Goal: Task Accomplishment & Management: Complete application form

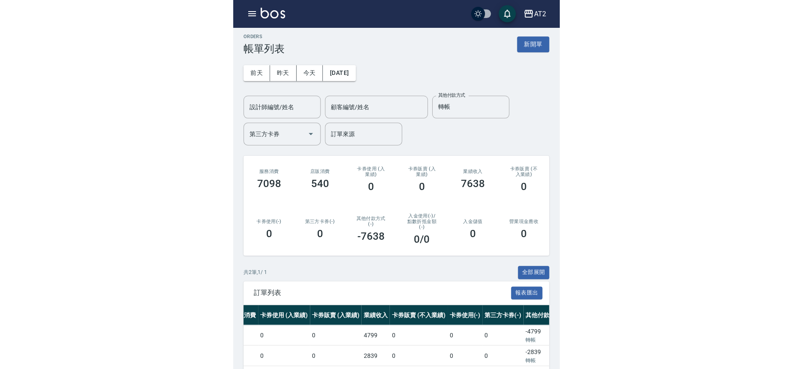
scroll to position [0, 60]
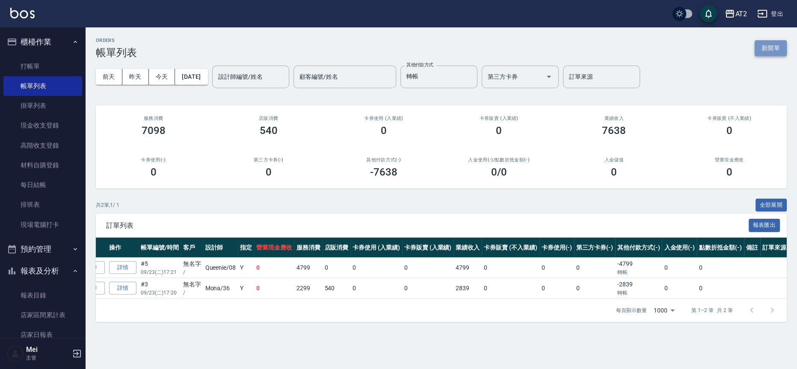
click at [325, 44] on button "新開單" at bounding box center [770, 48] width 32 height 16
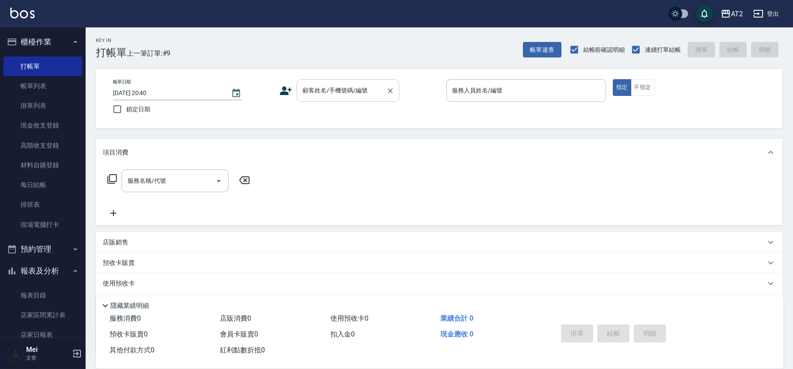
click at [325, 95] on input "顧客姓名/手機號碼/編號" at bounding box center [341, 90] width 82 height 15
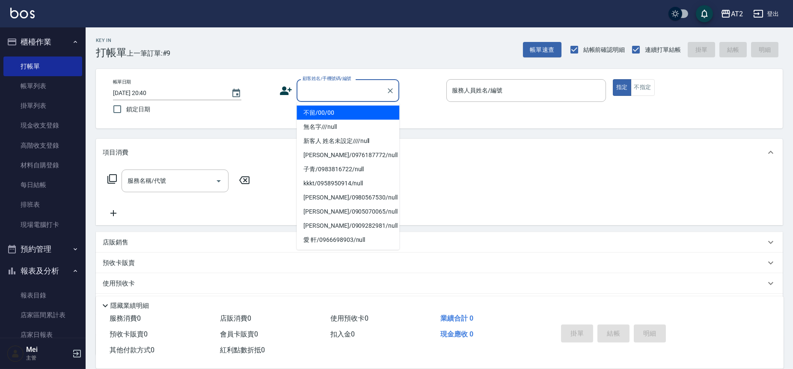
click at [325, 107] on li "不留/00/00" at bounding box center [347, 113] width 103 height 14
type input "不留/00/00"
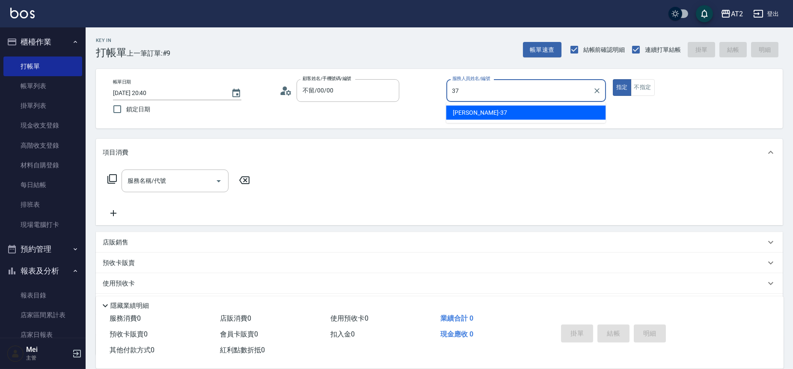
type input "小玥-37"
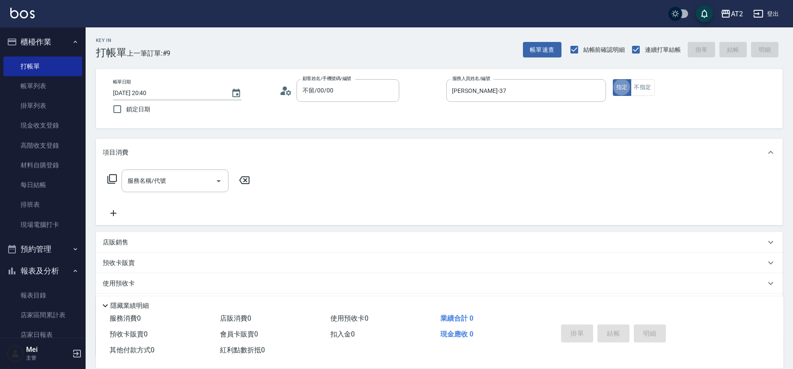
type button "true"
type input "u"
type input "725"
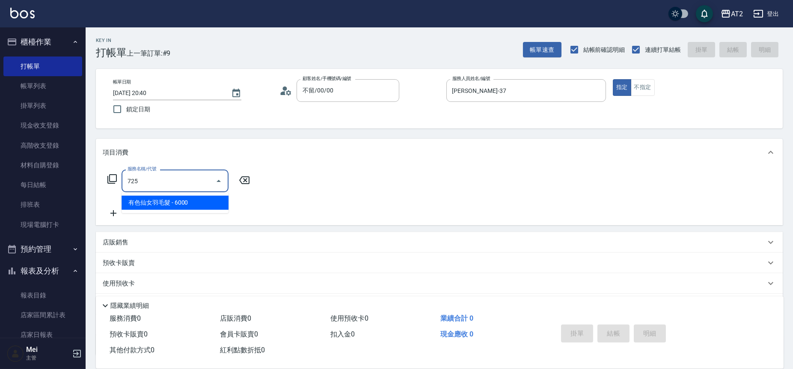
type input "600"
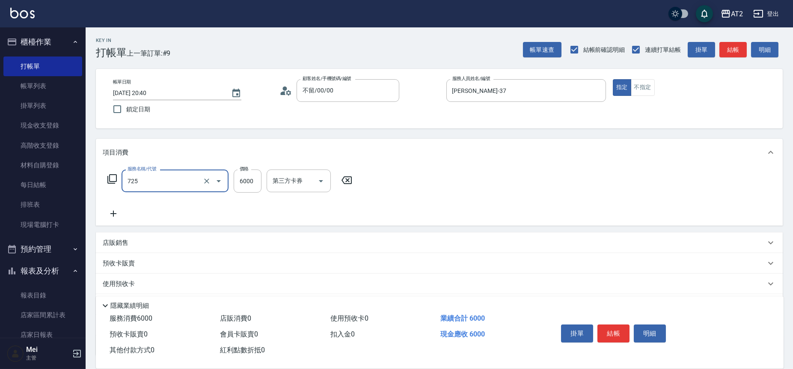
type input "有色仙女羽毛髮(725)"
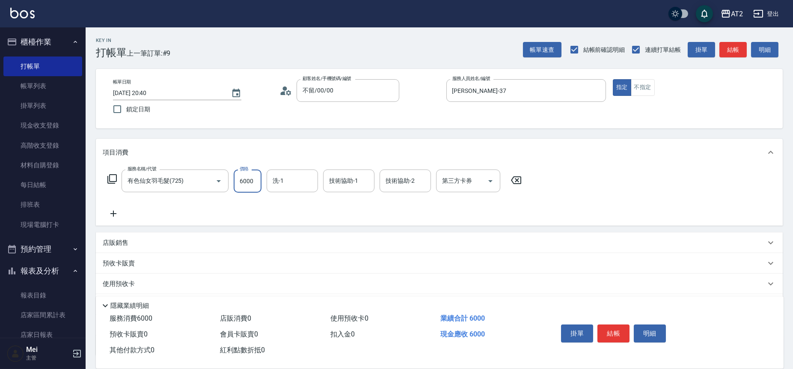
type input "0"
type input "48"
type input "40"
type input "487"
type input "480"
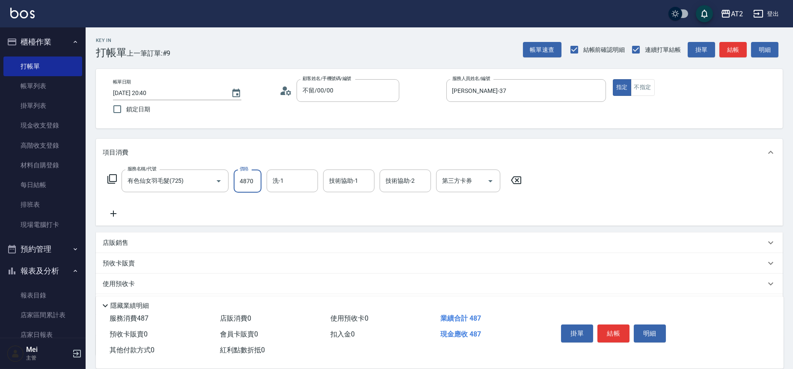
type input "4870"
click at [117, 217] on icon at bounding box center [113, 213] width 21 height 10
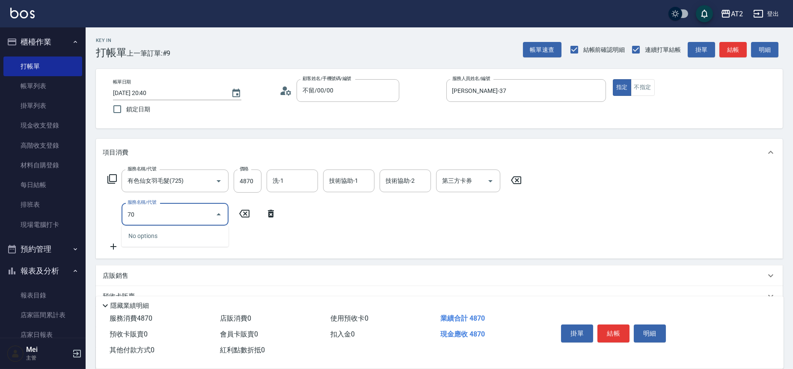
type input "704"
type input "980"
type input "新羽毛鉑金接髮(704)"
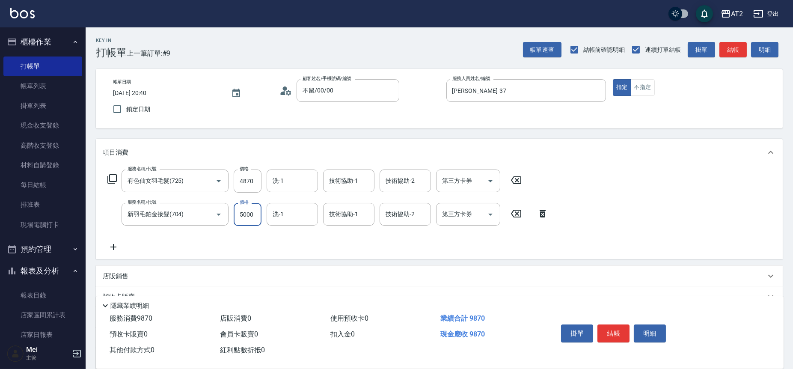
type input "480"
type input "6"
type input "490"
type input "69"
type input "550"
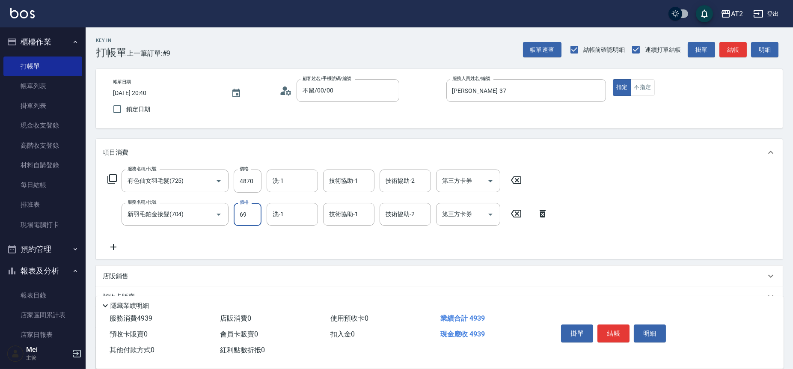
type input "694"
type input "1180"
type input "6940"
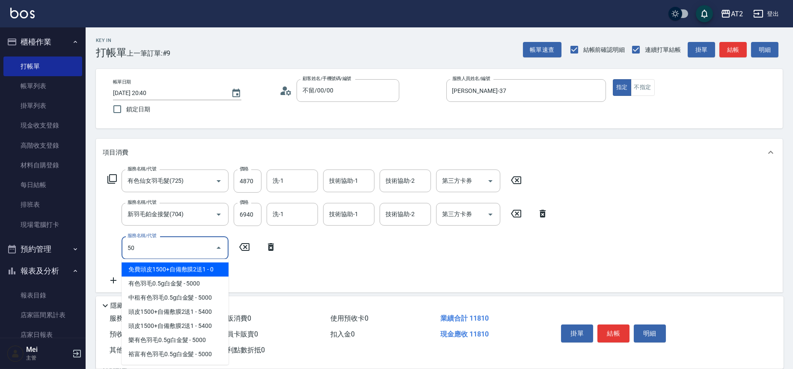
type input "501"
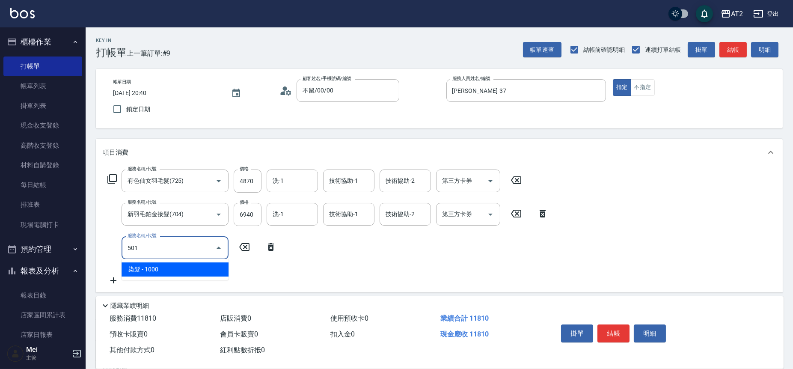
type input "1280"
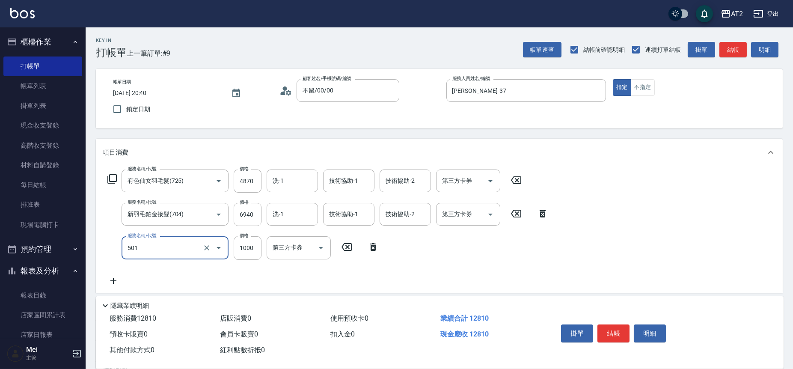
type input "染髮(501)"
type input "0"
type input "1180"
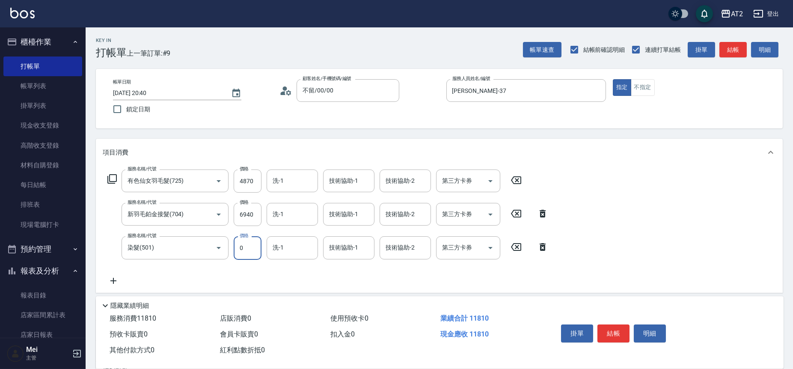
type input "0"
click at [118, 279] on icon at bounding box center [113, 280] width 21 height 10
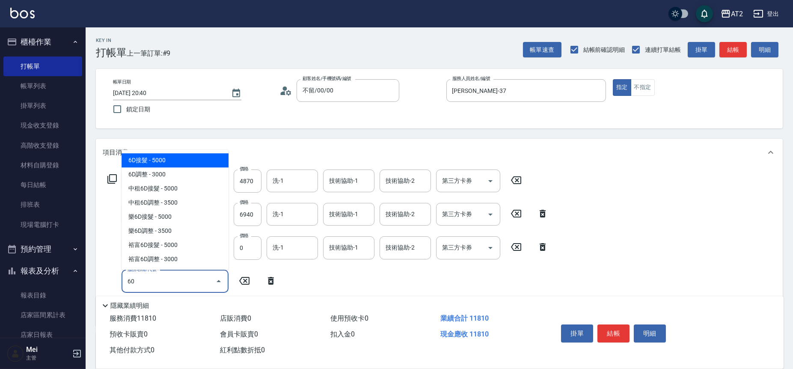
type input "601"
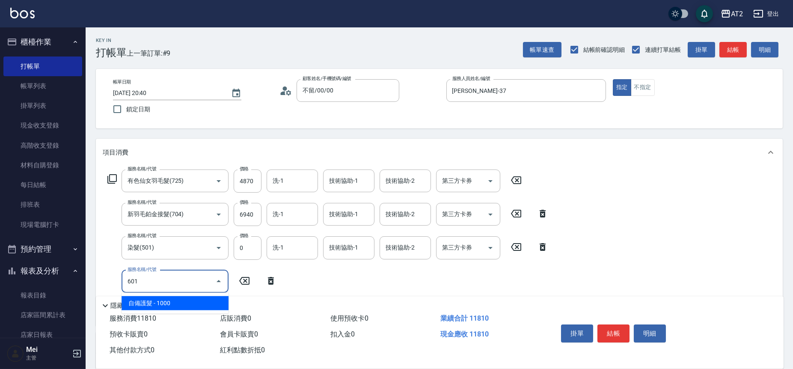
type input "1280"
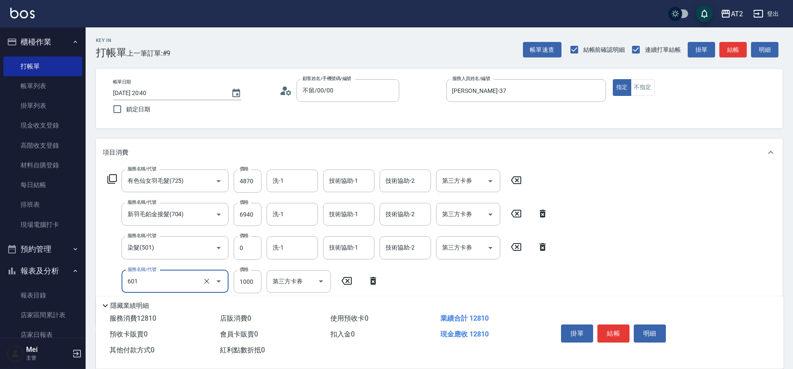
type input "自備護髮(601)"
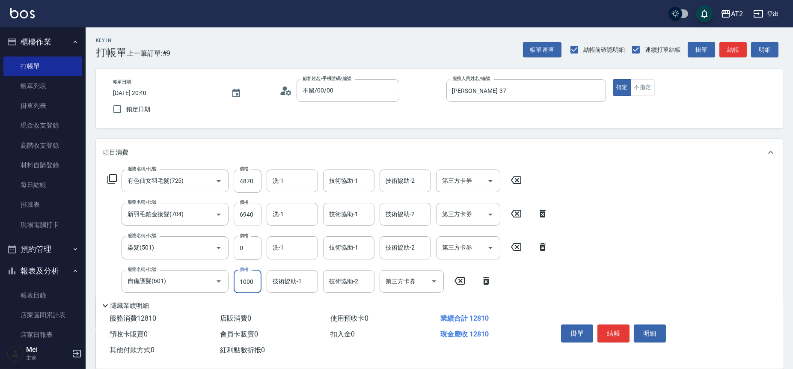
type input "1180"
type input "22"
type input "1200"
type input "2250"
click at [247, 281] on input "2250" at bounding box center [248, 281] width 28 height 23
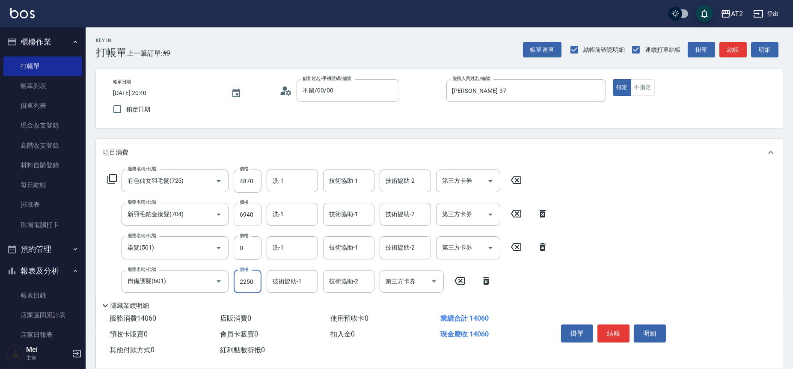
click at [247, 281] on input "2250" at bounding box center [248, 281] width 28 height 23
type input "1180"
type input "19"
type input "1200"
type input "198"
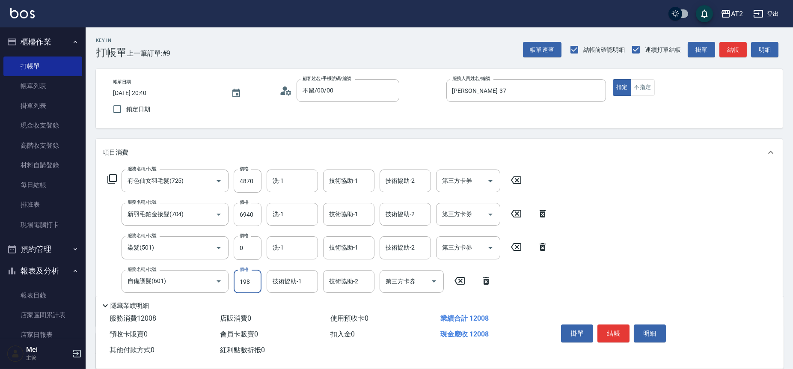
type input "1370"
type input "1980"
click at [305, 179] on input "洗-1" at bounding box center [292, 180] width 44 height 15
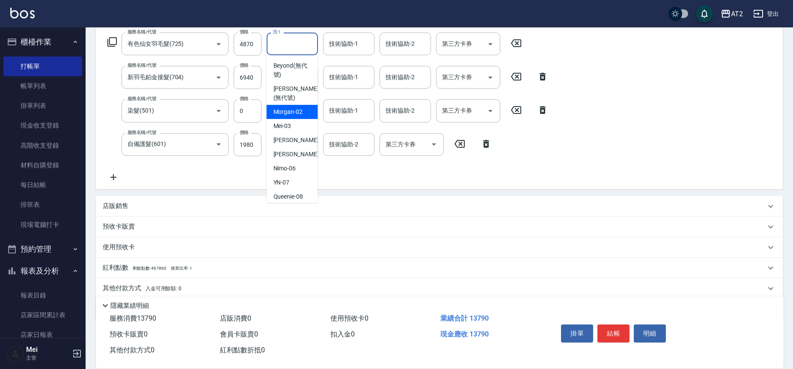
scroll to position [142, 0]
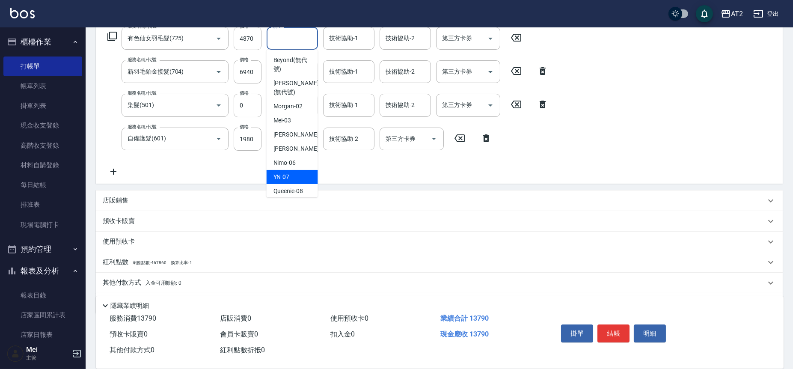
click at [325, 169] on div "服務名稱/代號 有色仙女羽毛髮(725) 服務名稱/代號 價格 4870 價格 洗-1 洗-1 技術協助-1 技術協助-1 技術協助-2 技術協助-2 第三方…" at bounding box center [439, 104] width 686 height 160
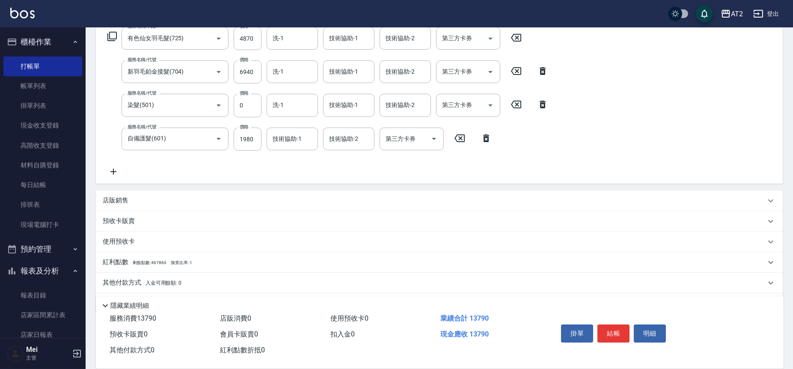
scroll to position [47, 0]
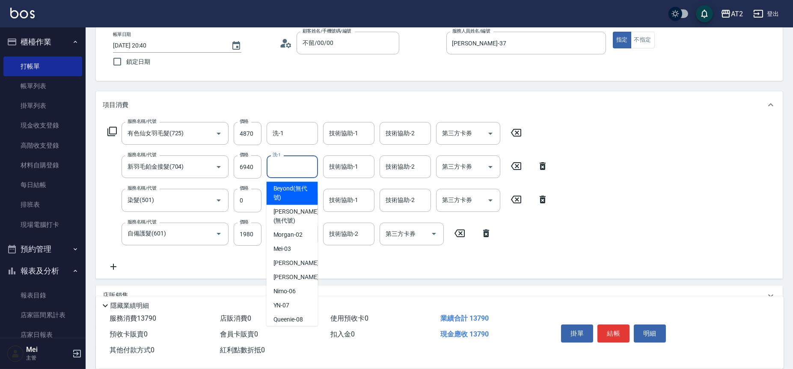
click at [288, 172] on input "洗-1" at bounding box center [292, 166] width 44 height 15
click at [325, 265] on div "服務名稱/代號 有色仙女羽毛髮(725) 服務名稱/代號 價格 4870 價格 洗-1 洗-1 技術協助-1 技術協助-1 技術協助-2 技術協助-2 第三方…" at bounding box center [328, 197] width 450 height 150
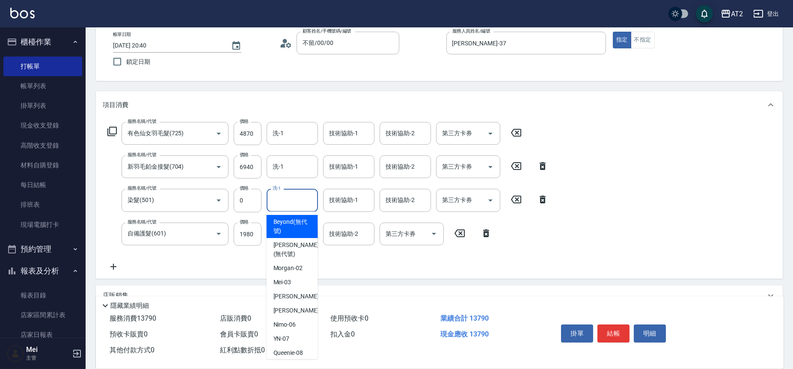
click at [285, 205] on input "洗-1" at bounding box center [292, 199] width 44 height 15
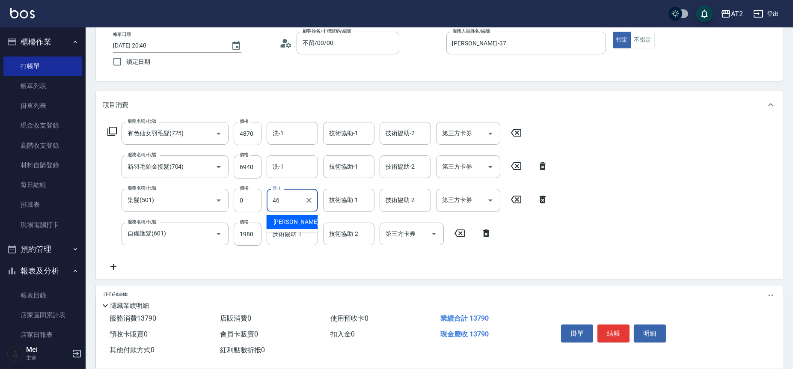
type input "小妍-46"
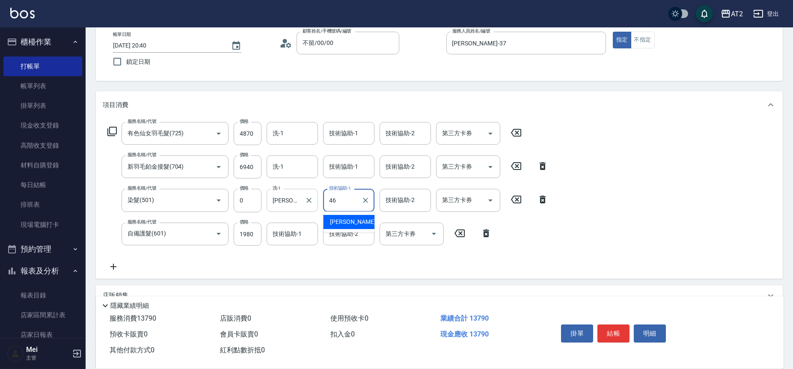
type input "小妍-46"
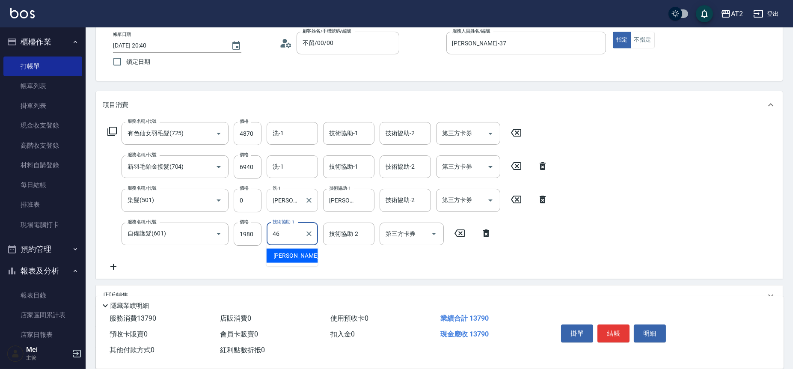
type input "小妍-46"
click at [117, 271] on div "服務名稱/代號 有色仙女羽毛髮(725) 服務名稱/代號 價格 4870 價格 洗-1 洗-1 技術協助-1 技術協助-1 技術協助-2 技術協助-2 第三方…" at bounding box center [439, 198] width 686 height 160
click at [104, 260] on div "服務名稱/代號 有色仙女羽毛髮(725) 服務名稱/代號 價格 4870 價格 洗-1 洗-1 技術協助-1 技術協助-1 技術協助-2 技術協助-2 第三方…" at bounding box center [328, 197] width 450 height 150
click at [103, 271] on div "服務名稱/代號 有色仙女羽毛髮(725) 服務名稱/代號 價格 4870 價格 洗-1 洗-1 技術協助-1 技術協助-1 技術協助-2 技術協助-2 第三方…" at bounding box center [439, 198] width 686 height 160
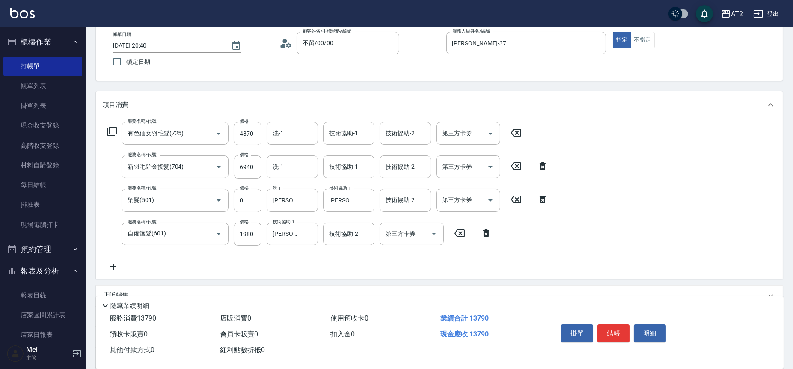
click at [116, 270] on icon at bounding box center [113, 266] width 21 height 10
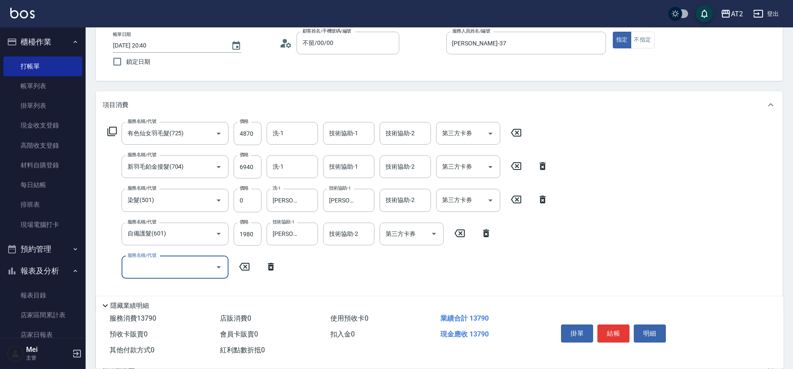
click at [154, 268] on input "服務名稱/代號" at bounding box center [168, 267] width 86 height 15
type input "714"
type input "1520"
type input "單拆/單串(714)"
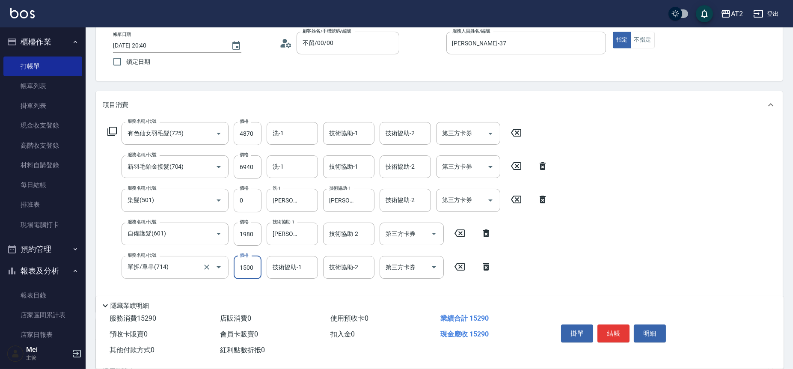
type input "1370"
type input "0"
type input "小安-30"
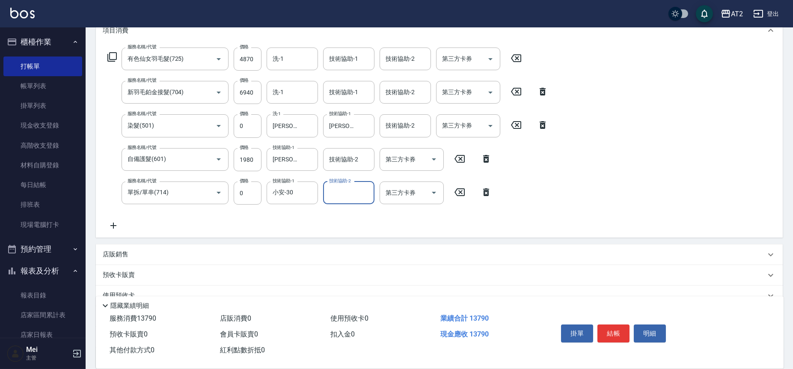
scroll to position [201, 0]
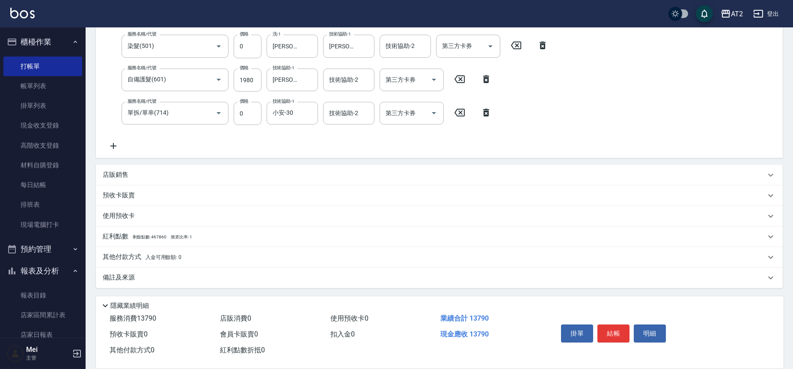
click at [177, 254] on span "入金可用餘額: 0" at bounding box center [163, 257] width 36 height 6
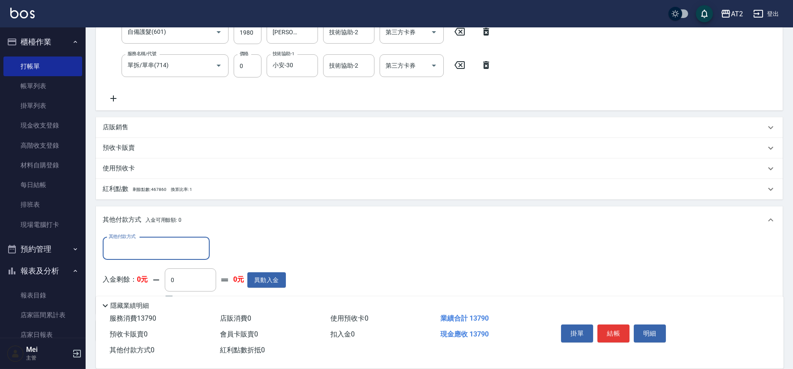
scroll to position [302, 0]
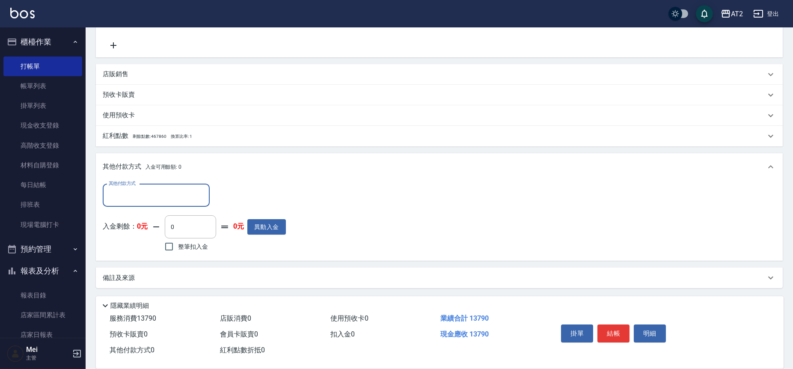
click at [169, 195] on input "其他付款方式" at bounding box center [156, 195] width 99 height 15
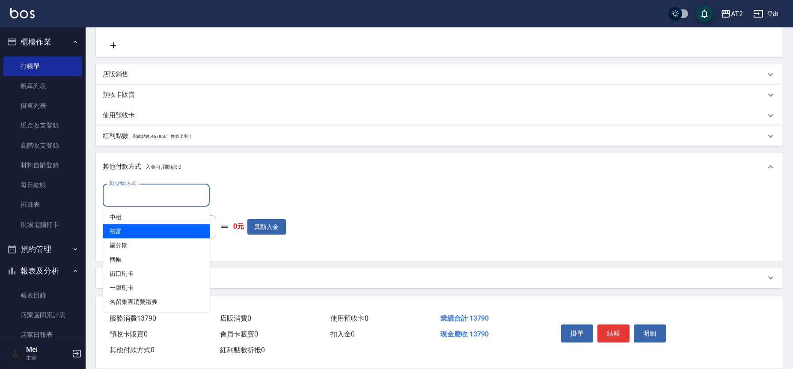
click at [175, 235] on span "裕富" at bounding box center [156, 231] width 107 height 14
type input "裕富"
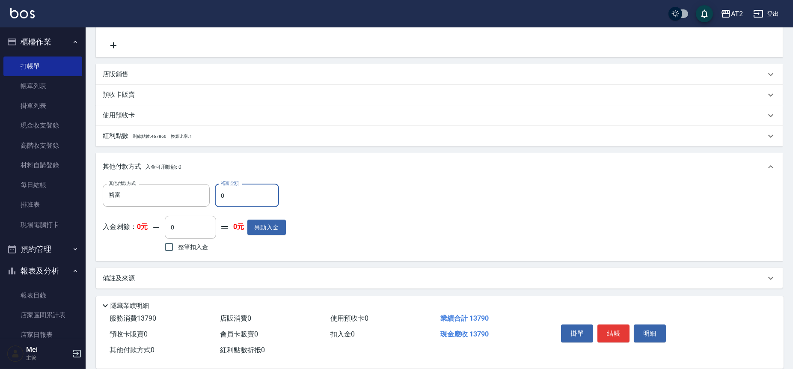
click at [227, 198] on input "0" at bounding box center [247, 195] width 64 height 23
type input "13"
type input "1360"
type input "137"
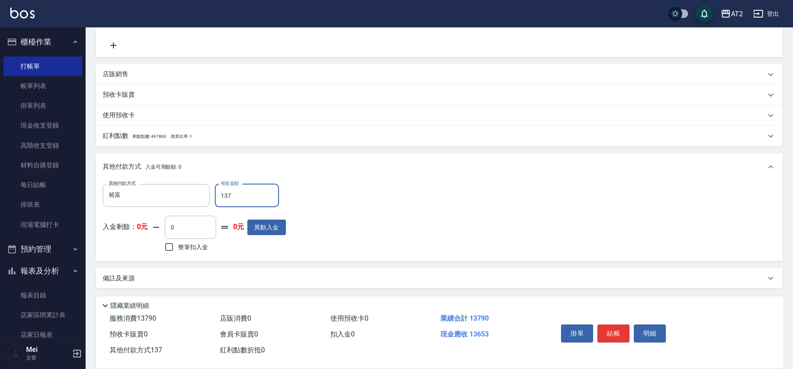
type input "1240"
type input "1379"
type input "0"
type input "13790"
type input "2025/09/23 20:50"
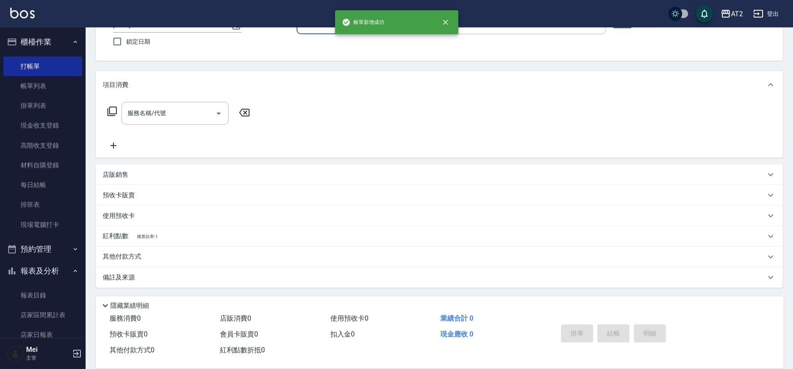
scroll to position [0, 0]
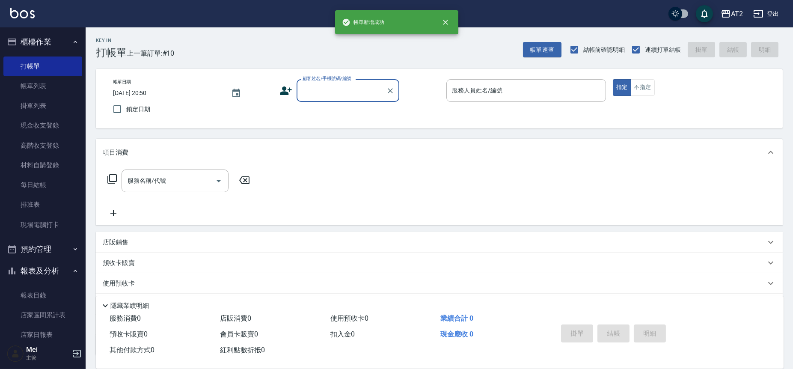
click at [325, 98] on div "顧客姓名/手機號碼/編號" at bounding box center [347, 90] width 103 height 23
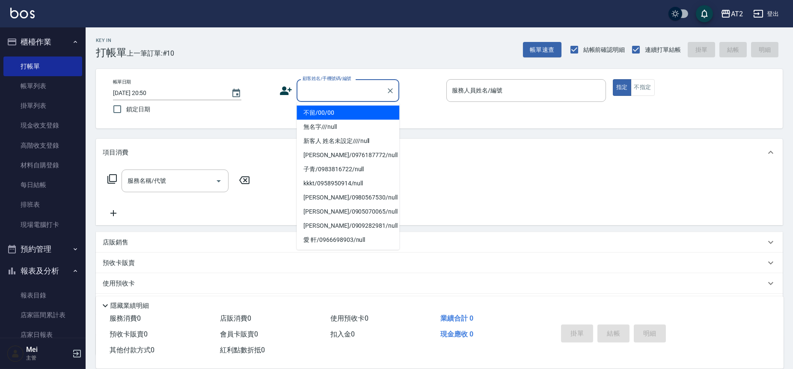
click at [325, 112] on li "不留/00/00" at bounding box center [347, 113] width 103 height 14
type input "不留/00/00"
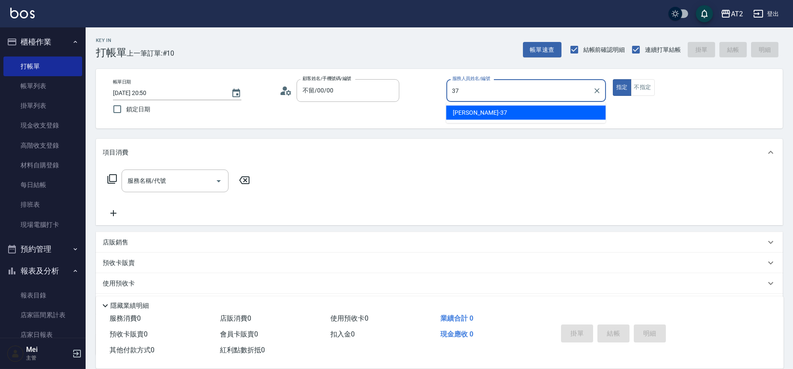
type input "小玥-37"
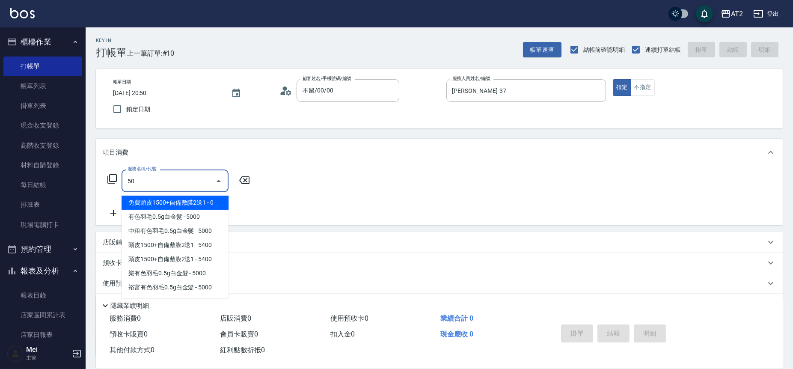
type input "501"
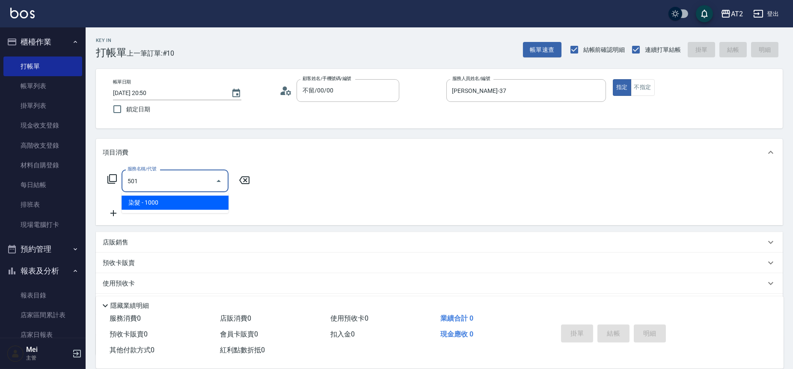
type input "100"
type input "染髮(501)"
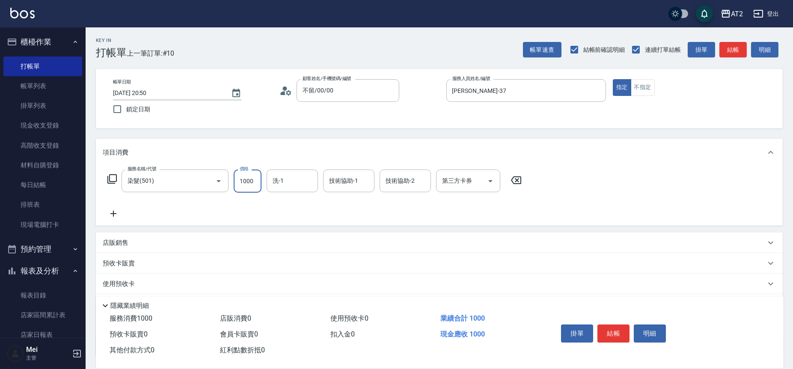
type input "1"
type input "0"
type input "14"
type input "10"
type input "149"
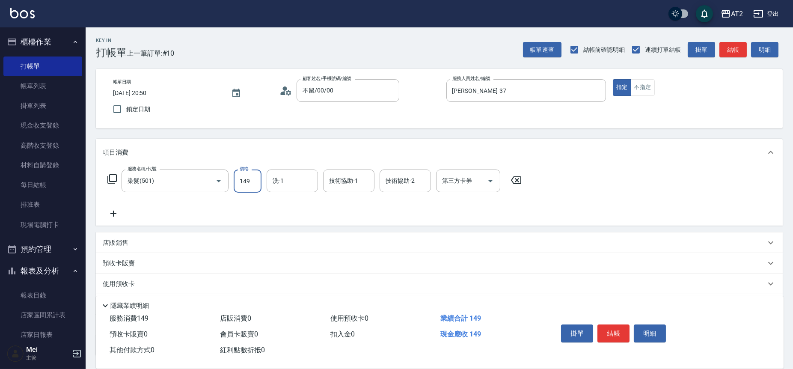
type input "140"
type input "1499"
type input "小妍-46"
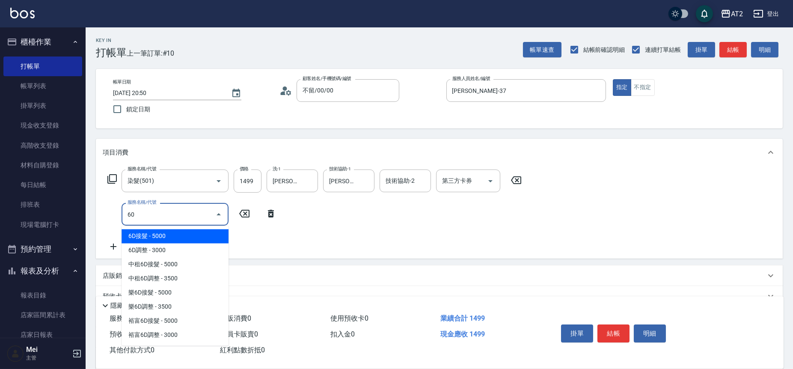
type input "601"
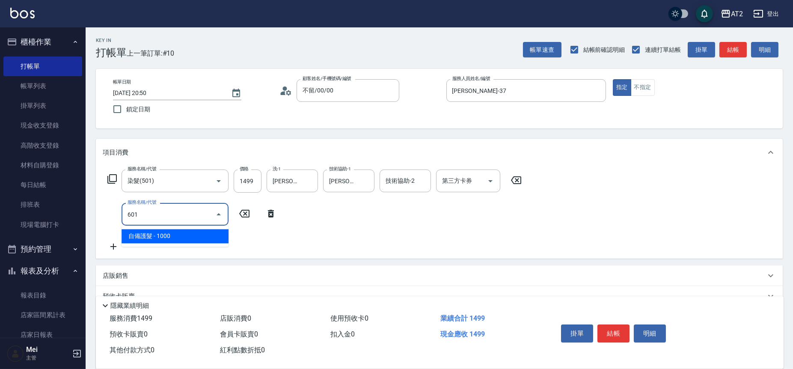
type input "240"
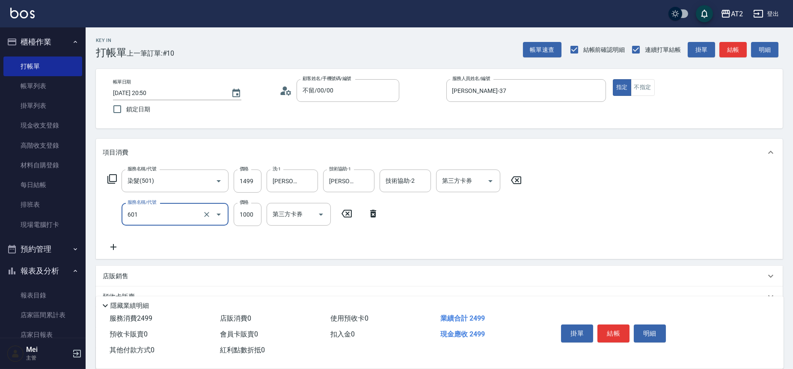
type input "自備護髮(601)"
type input "150"
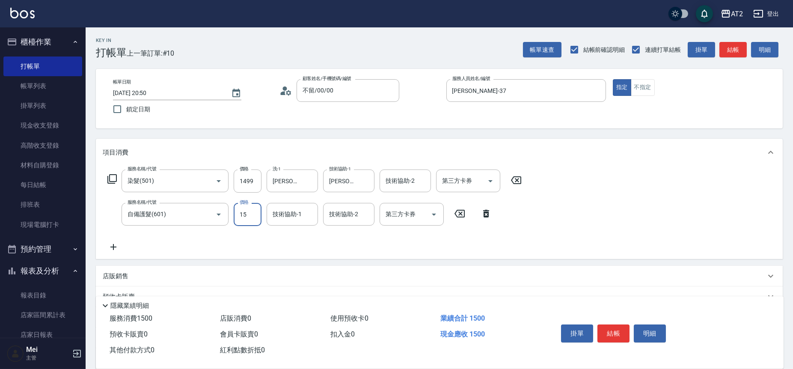
type input "150"
type input "290"
type input "1500"
type input "小妍-46"
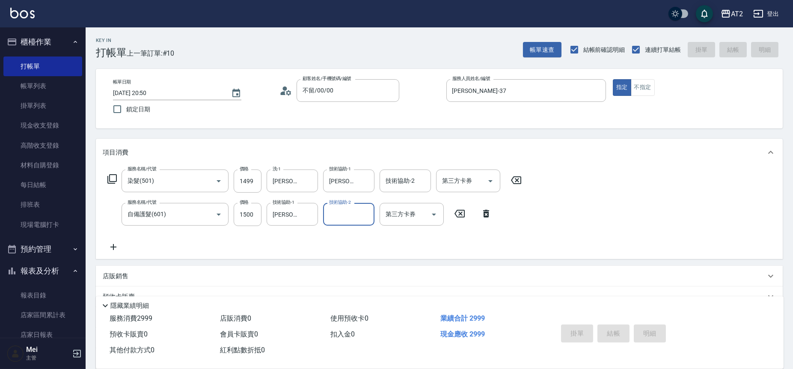
type input "0"
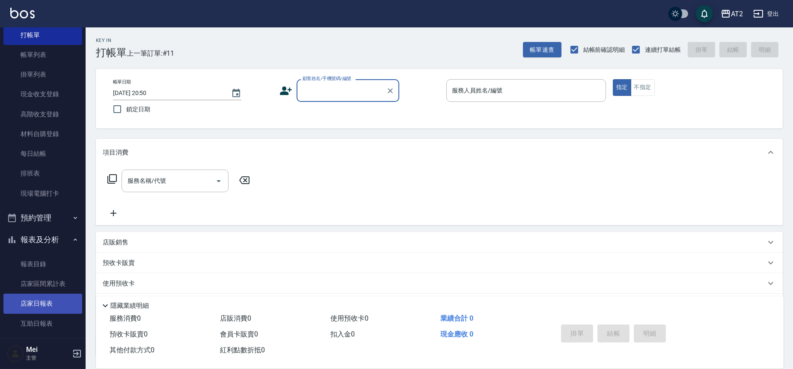
scroll to position [47, 0]
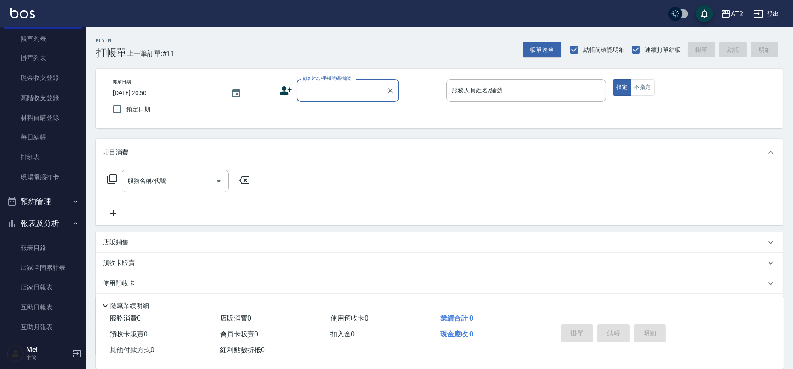
drag, startPoint x: 36, startPoint y: 283, endPoint x: 0, endPoint y: 291, distance: 37.3
click at [36, 282] on link "店家日報表" at bounding box center [42, 287] width 79 height 20
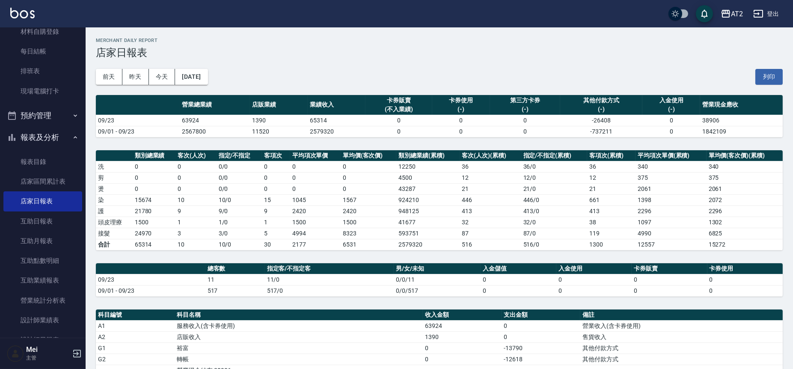
scroll to position [332, 0]
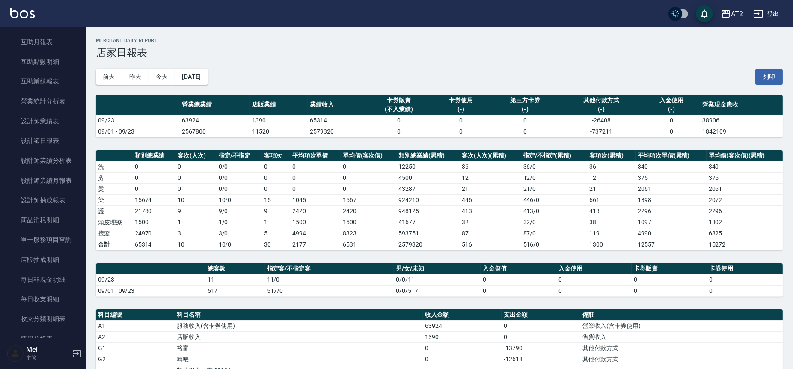
drag, startPoint x: 441, startPoint y: 0, endPoint x: 410, endPoint y: 131, distance: 134.6
click at [325, 131] on td "0" at bounding box center [398, 131] width 67 height 11
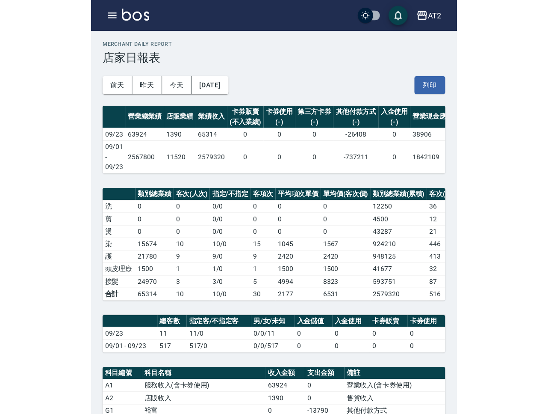
scroll to position [0, 0]
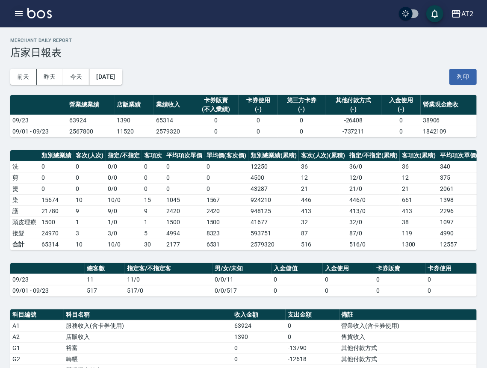
click at [26, 14] on button "button" at bounding box center [18, 13] width 17 height 17
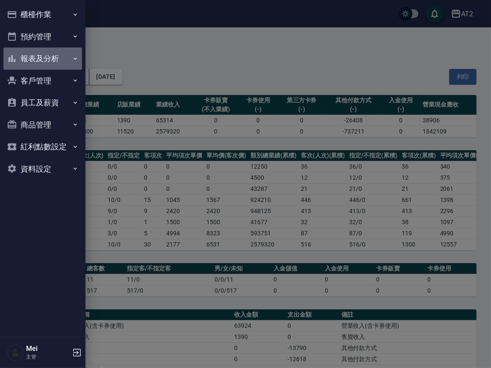
click at [42, 59] on button "報表及分析" at bounding box center [42, 58] width 79 height 22
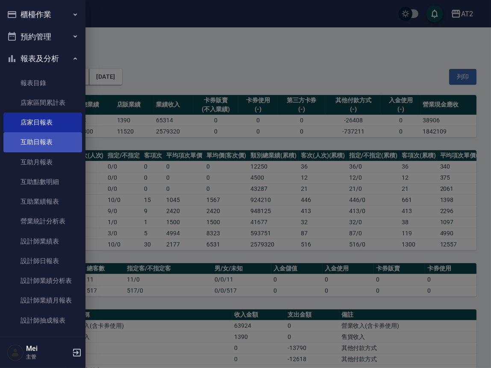
click at [56, 142] on link "互助日報表" at bounding box center [42, 142] width 79 height 20
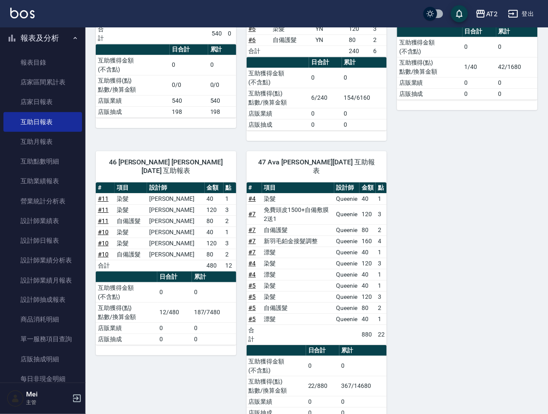
scroll to position [213, 0]
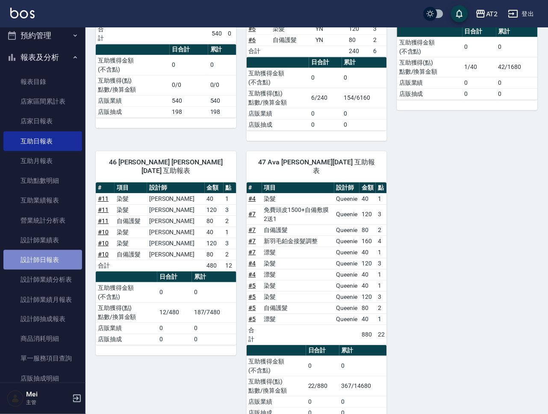
click at [59, 261] on link "設計師日報表" at bounding box center [42, 260] width 79 height 20
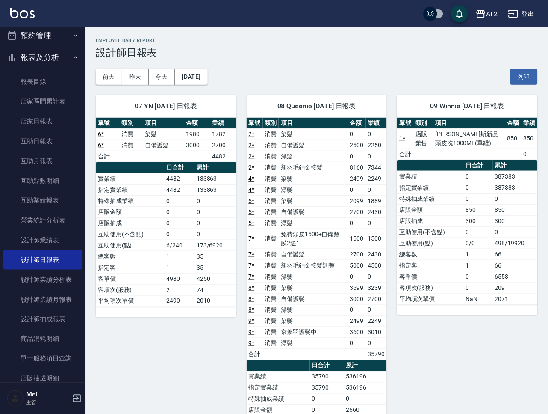
click at [325, 9] on button "登出" at bounding box center [521, 14] width 33 height 16
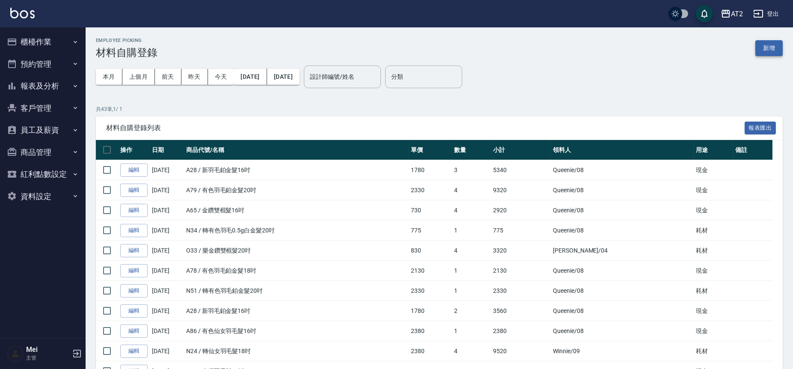
click at [768, 49] on button "新增" at bounding box center [768, 48] width 27 height 16
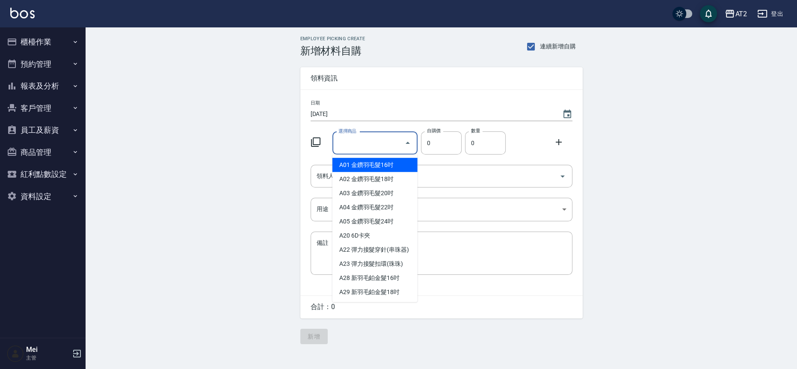
click at [345, 143] on input "選擇商品" at bounding box center [368, 143] width 65 height 15
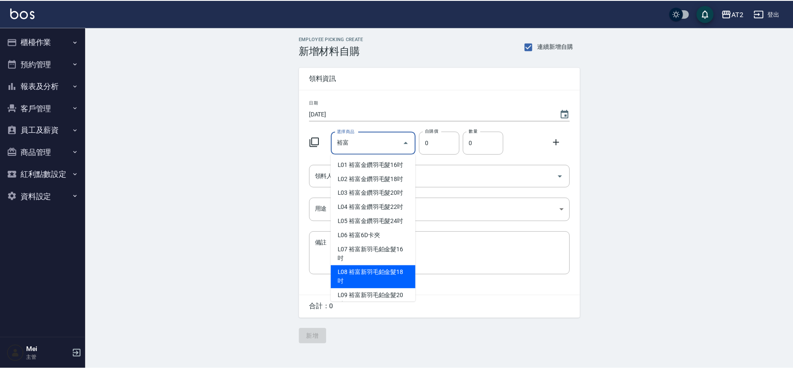
scroll to position [47, 0]
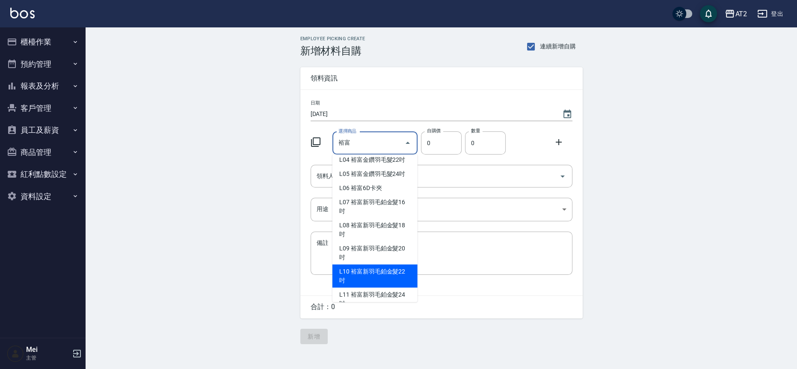
click at [388, 269] on li "L10 裕富新羽毛鉑金髮22吋" at bounding box center [374, 275] width 85 height 23
type input "裕富新羽毛鉑金髮22吋"
type input "2380"
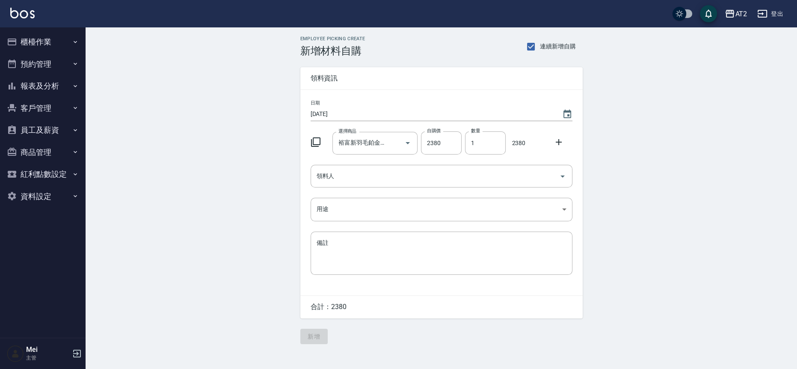
click at [480, 123] on div "日期 [DATE] 選擇商品 裕富新羽毛鉑金髮22吋 選擇商品 自購價 2380 自購價 數量 1 數量 2380 領料人 領料人 用途 ​ 用途 備註 x …" at bounding box center [441, 192] width 282 height 205
click at [474, 150] on input "1" at bounding box center [485, 142] width 41 height 23
drag, startPoint x: 480, startPoint y: 149, endPoint x: 424, endPoint y: 129, distance: 59.4
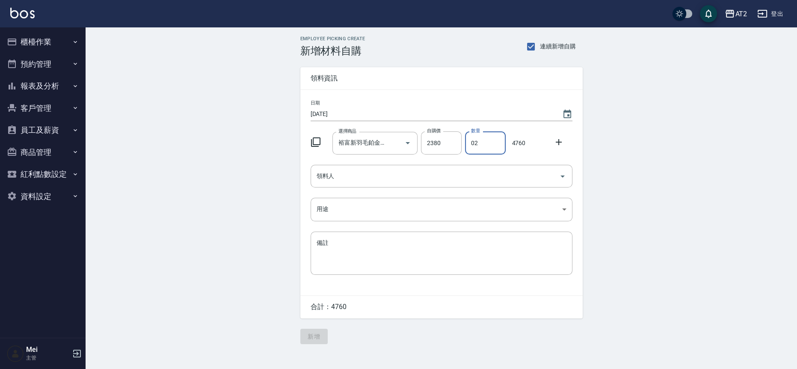
click at [424, 129] on div "選擇商品 裕富新羽毛鉑金髮22吋 選擇商品 自購價 2380 自購價 數量 02 數量 4760" at bounding box center [439, 141] width 265 height 27
type input "2"
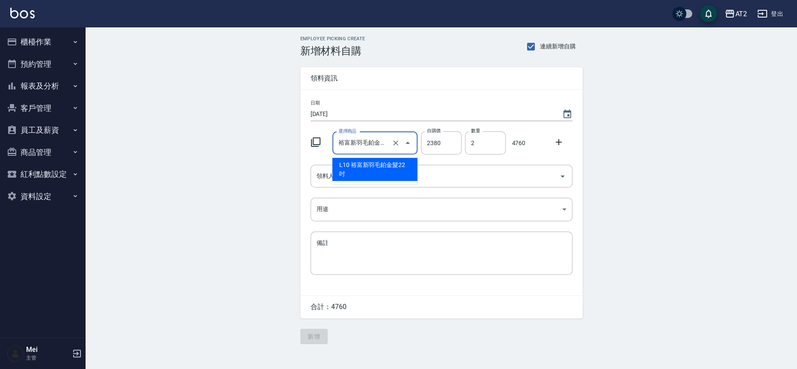
click at [346, 143] on input "裕富新羽毛鉑金髮22吋" at bounding box center [362, 143] width 53 height 15
click at [378, 160] on li "L10 裕富新羽毛鉑金髮22吋" at bounding box center [374, 169] width 85 height 23
click at [365, 139] on input "裕富新羽毛鉑金髮22吋" at bounding box center [362, 143] width 53 height 15
click at [368, 167] on li "L10 裕富新羽毛鉑金髮22吋" at bounding box center [374, 169] width 85 height 23
click at [560, 139] on icon at bounding box center [558, 142] width 10 height 10
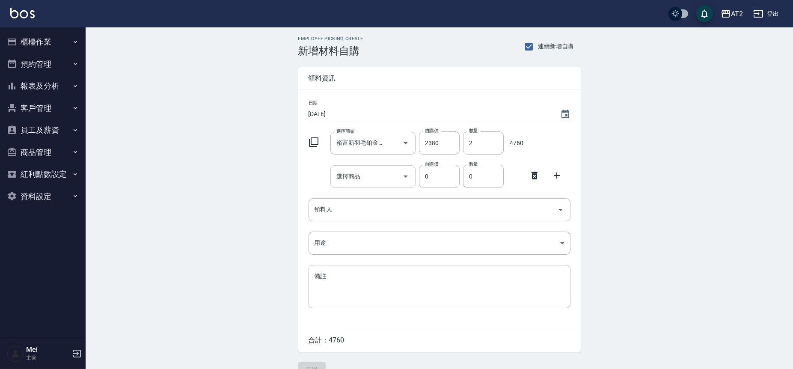
click at [373, 174] on input "選擇商品" at bounding box center [366, 176] width 65 height 15
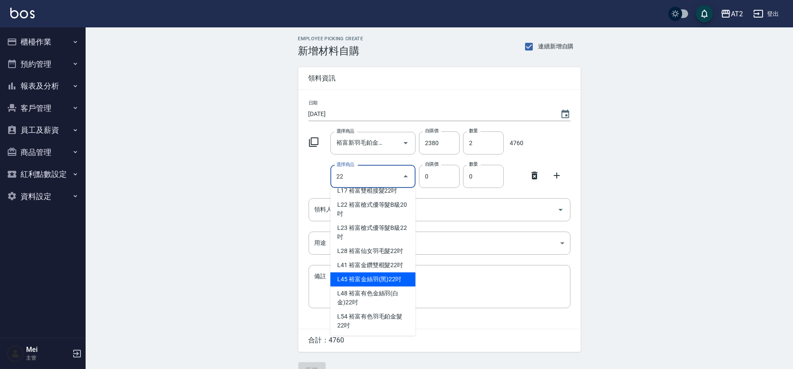
scroll to position [285, 0]
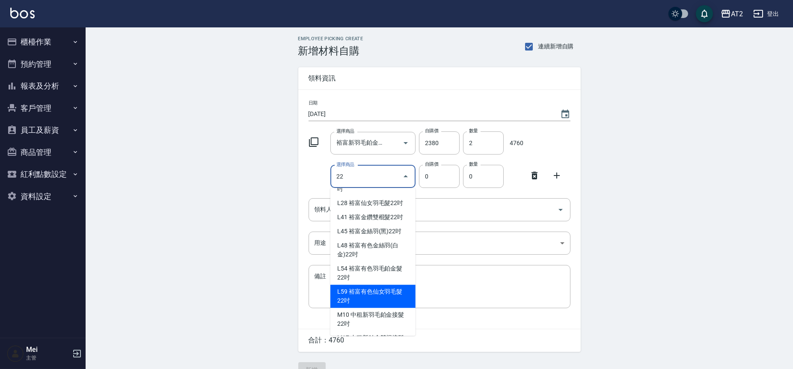
click at [390, 308] on li "L59 裕富有色仙女羽毛髮22吋" at bounding box center [372, 295] width 85 height 23
type input "裕富有色仙女羽毛髮22吋"
type input "2980"
type input "1"
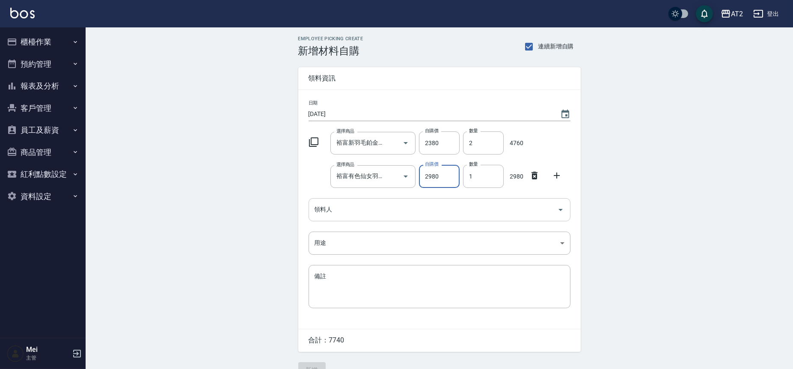
click at [350, 210] on input "領料人" at bounding box center [432, 209] width 241 height 15
type input "0"
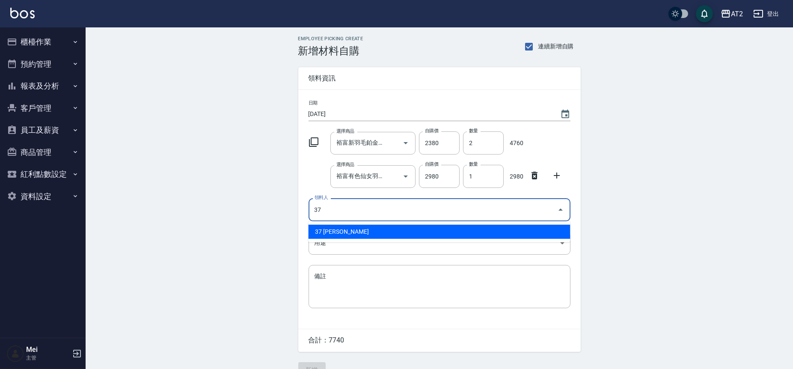
type input "37 [PERSON_NAME]"
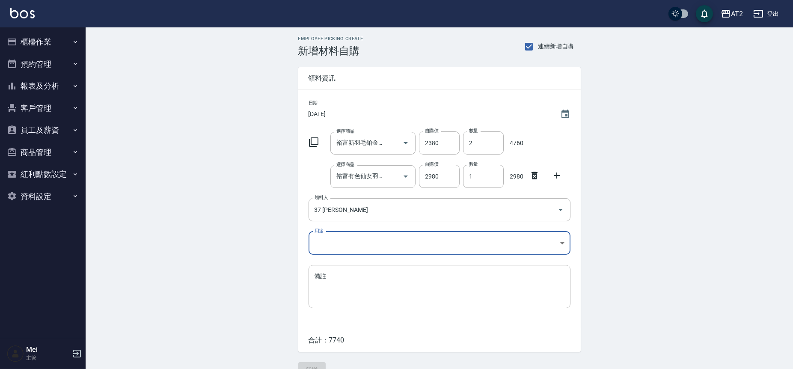
click at [372, 237] on body "AT2 登出 櫃檯作業 打帳單 帳單列表 掛單列表 現金收支登錄 高階收支登錄 材料自購登錄 每日結帳 排班表 現場電腦打卡 預約管理 預約管理 單日預約紀錄…" at bounding box center [396, 193] width 793 height 386
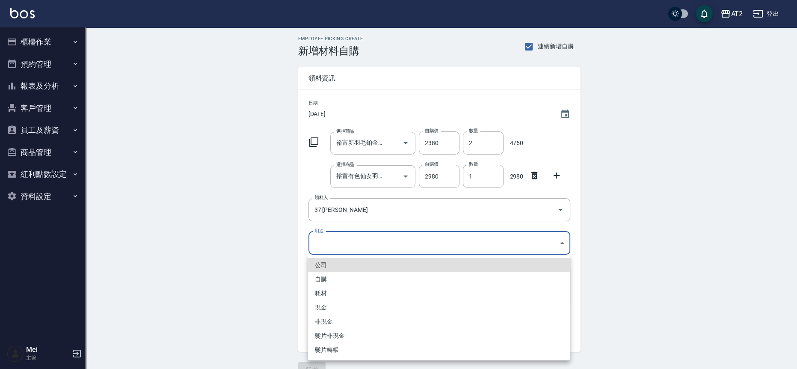
click at [326, 290] on li "耗材" at bounding box center [439, 293] width 262 height 14
type input "耗材"
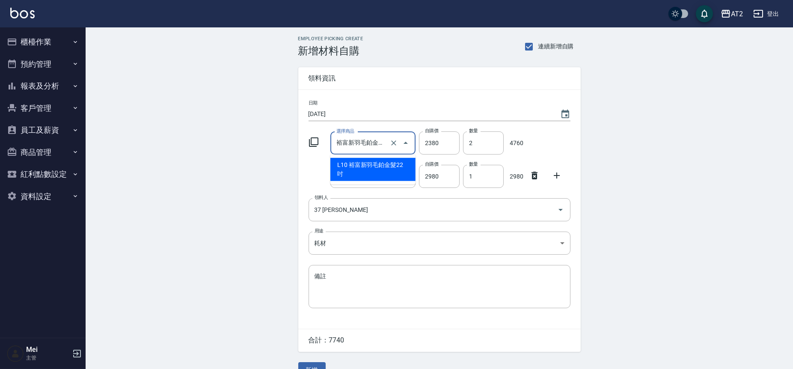
click at [366, 141] on input "裕富新羽毛鉑金髮22吋" at bounding box center [360, 143] width 53 height 15
click at [384, 158] on li "L10 裕富新羽毛鉑金髮22吋" at bounding box center [372, 169] width 85 height 23
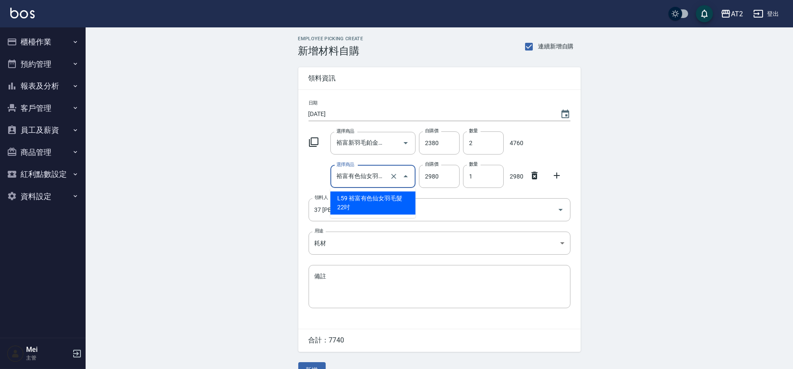
click at [355, 173] on input "裕富有色仙女羽毛髮22吋" at bounding box center [360, 176] width 53 height 15
click at [378, 200] on li "L59 裕富有色仙女羽毛髮22吋" at bounding box center [372, 202] width 85 height 23
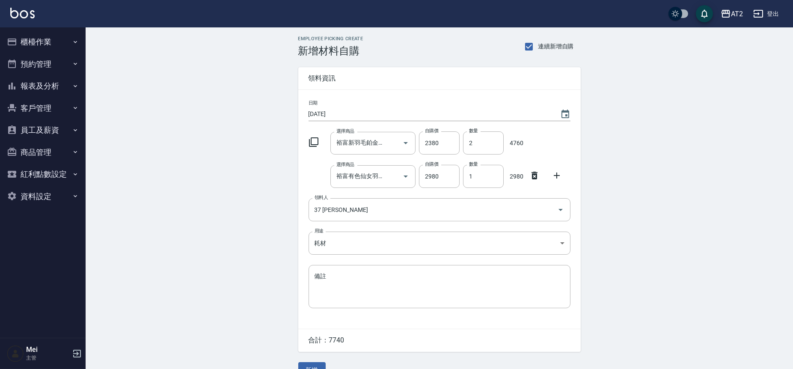
click at [252, 225] on div "Employee Picking Create 新增材料自購 連續新增自購 領料資訊 日期 [DATE] 選擇商品 裕富新羽毛鉑金髮22吋 選擇商品 自購價 …" at bounding box center [439, 206] width 707 height 358
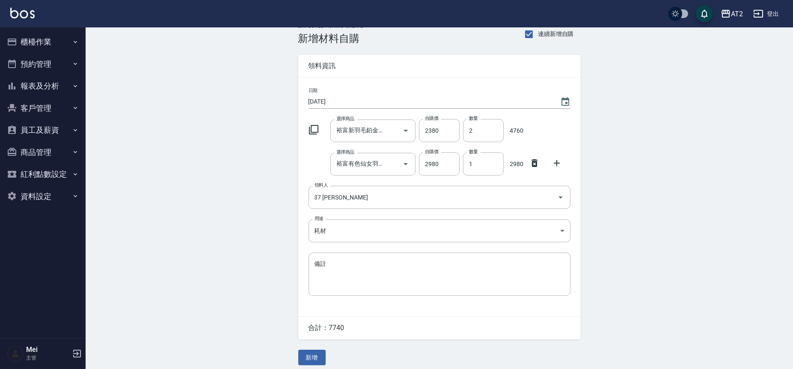
scroll to position [18, 0]
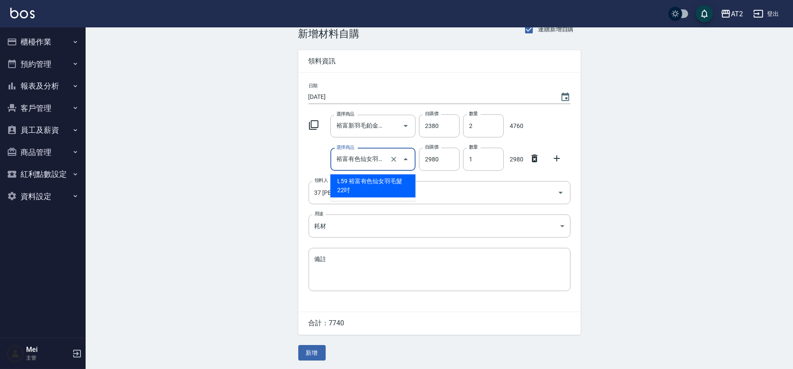
click at [365, 157] on input "裕富有色仙女羽毛髮22吋" at bounding box center [360, 159] width 53 height 15
click at [366, 182] on li "L59 裕富有色仙女羽毛髮22吋" at bounding box center [372, 185] width 85 height 23
